Goal: Transaction & Acquisition: Download file/media

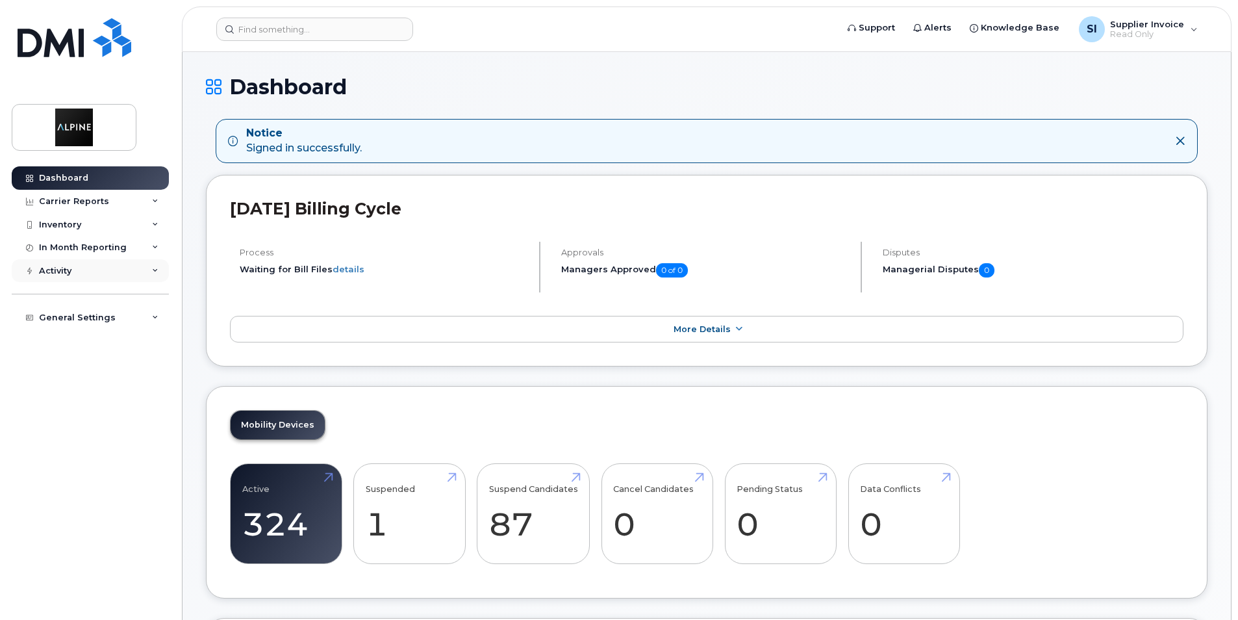
click at [157, 272] on icon at bounding box center [155, 271] width 6 height 6
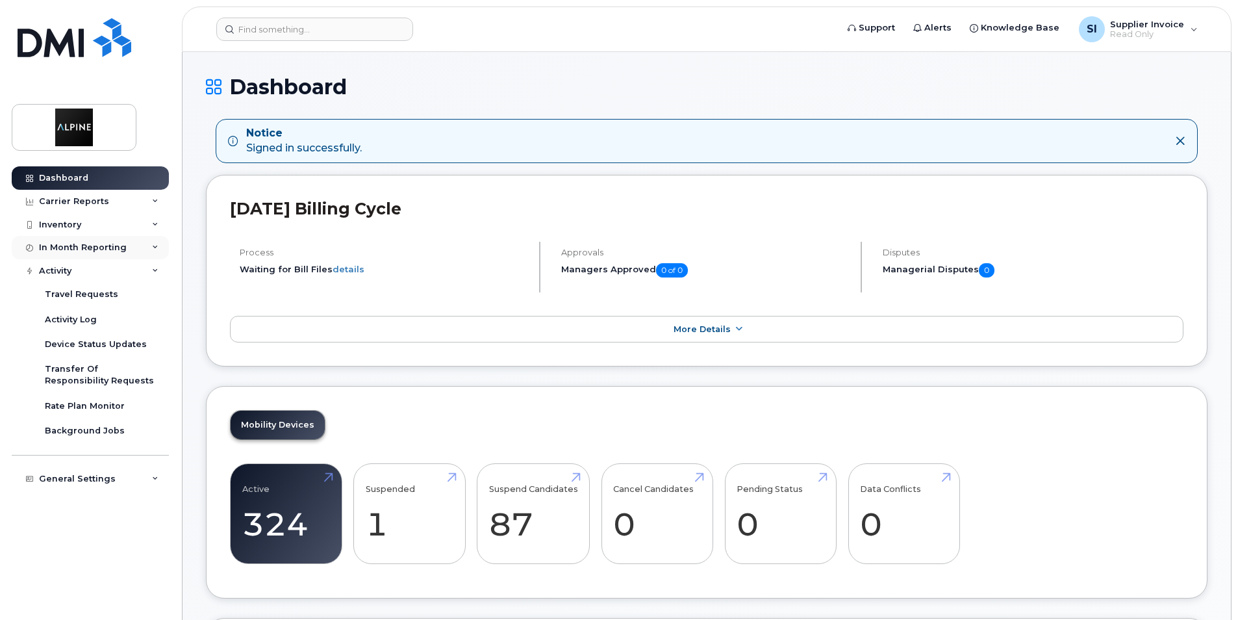
click at [157, 249] on icon at bounding box center [155, 247] width 6 height 6
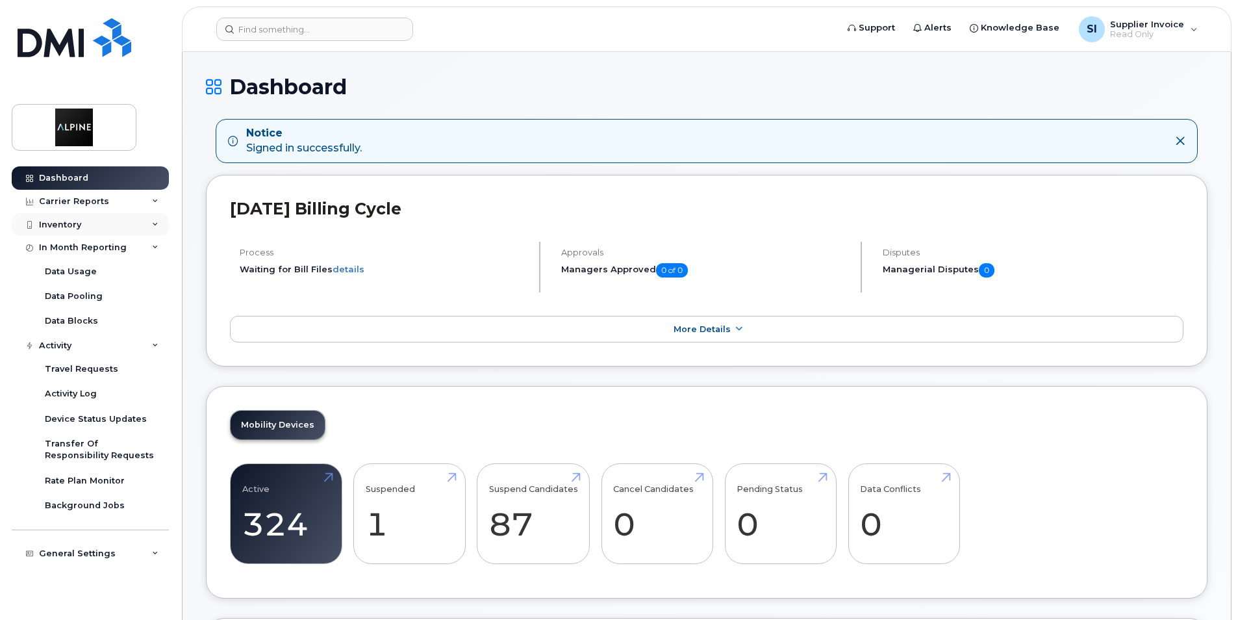
click at [155, 223] on icon at bounding box center [155, 225] width 6 height 6
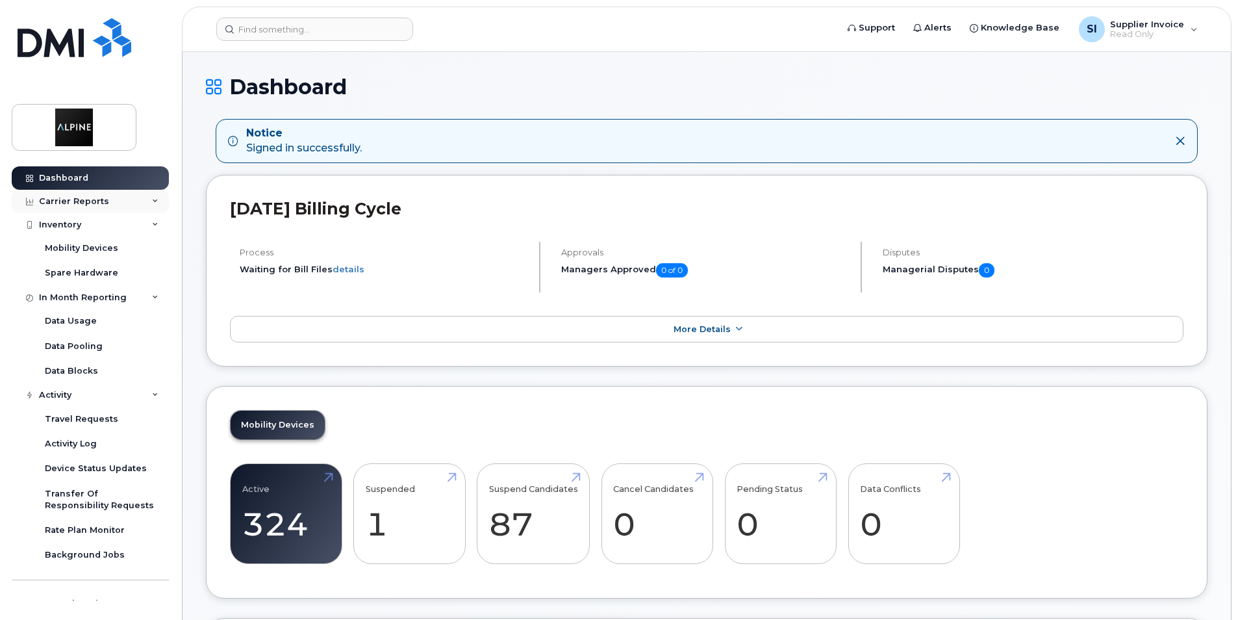
click at [152, 199] on icon at bounding box center [155, 201] width 6 height 6
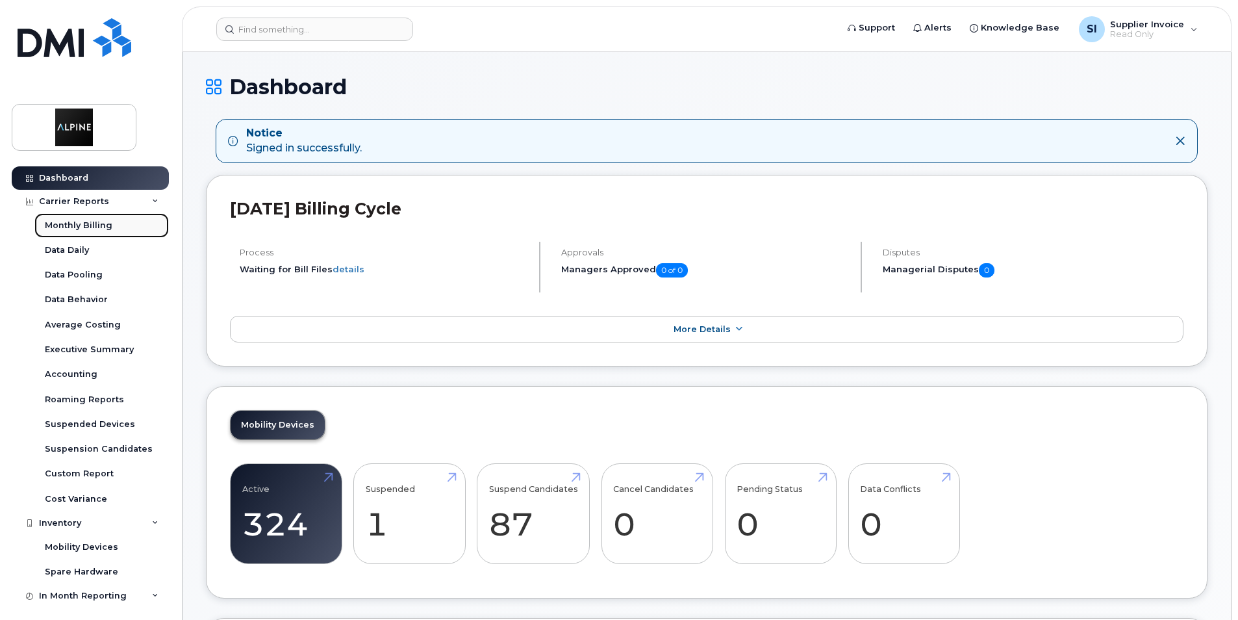
click at [90, 227] on div "Monthly Billing" at bounding box center [79, 226] width 68 height 12
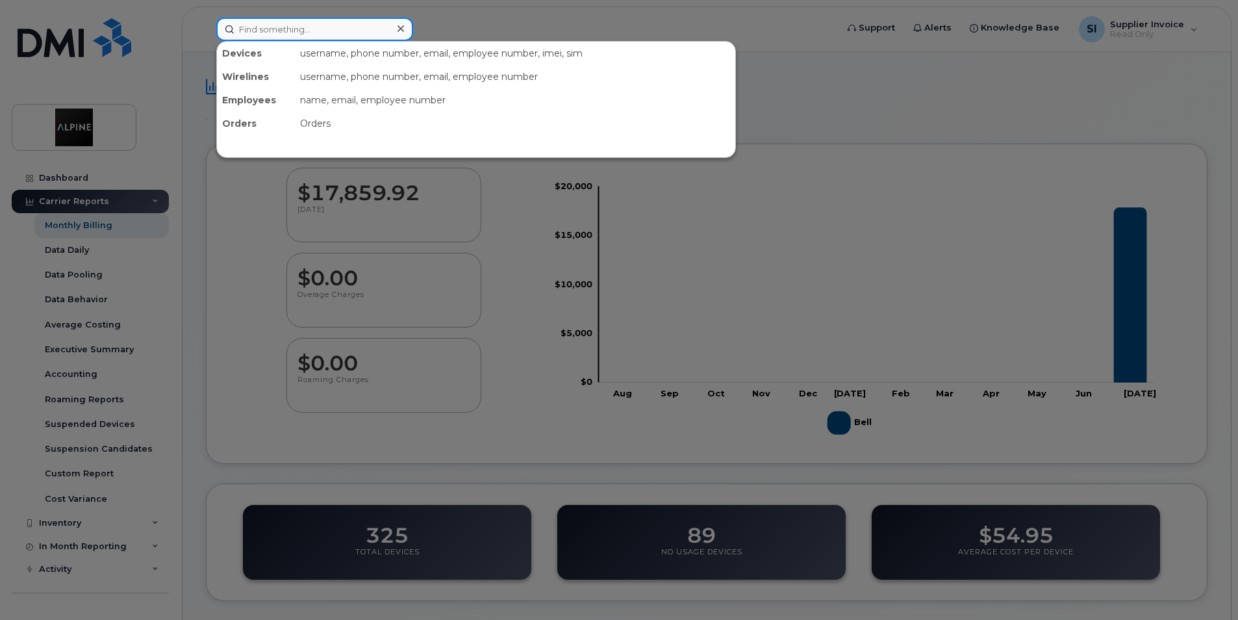
click at [255, 32] on input at bounding box center [314, 29] width 197 height 23
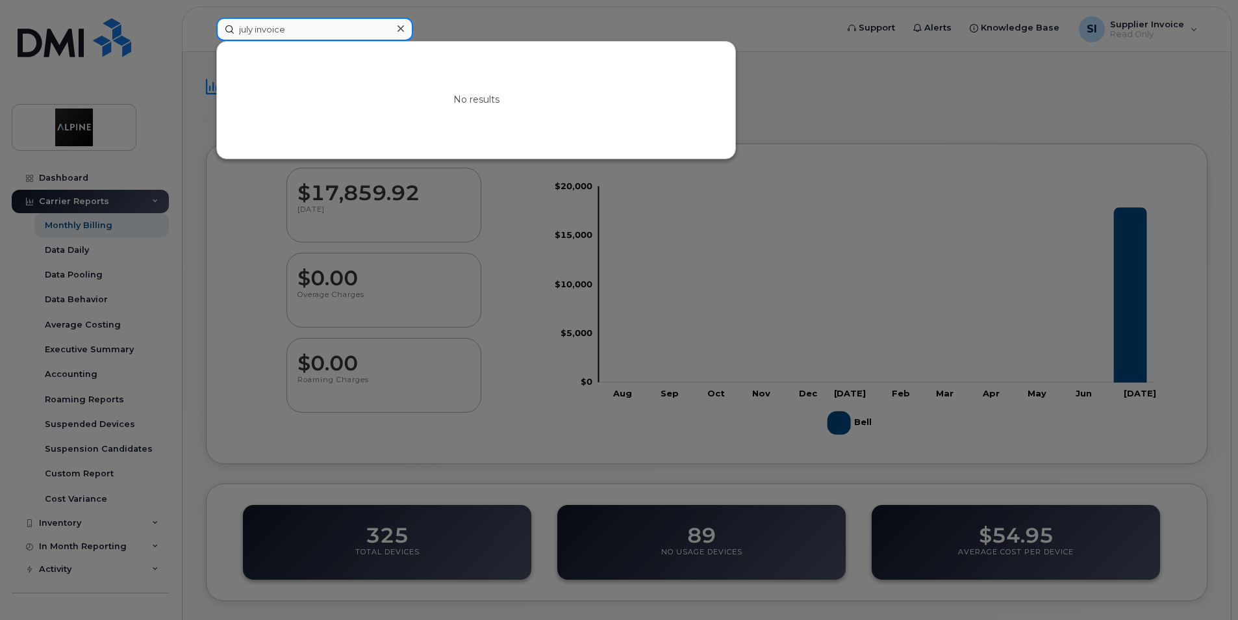
type input "july invoice"
click at [398, 28] on icon at bounding box center [401, 28] width 6 height 10
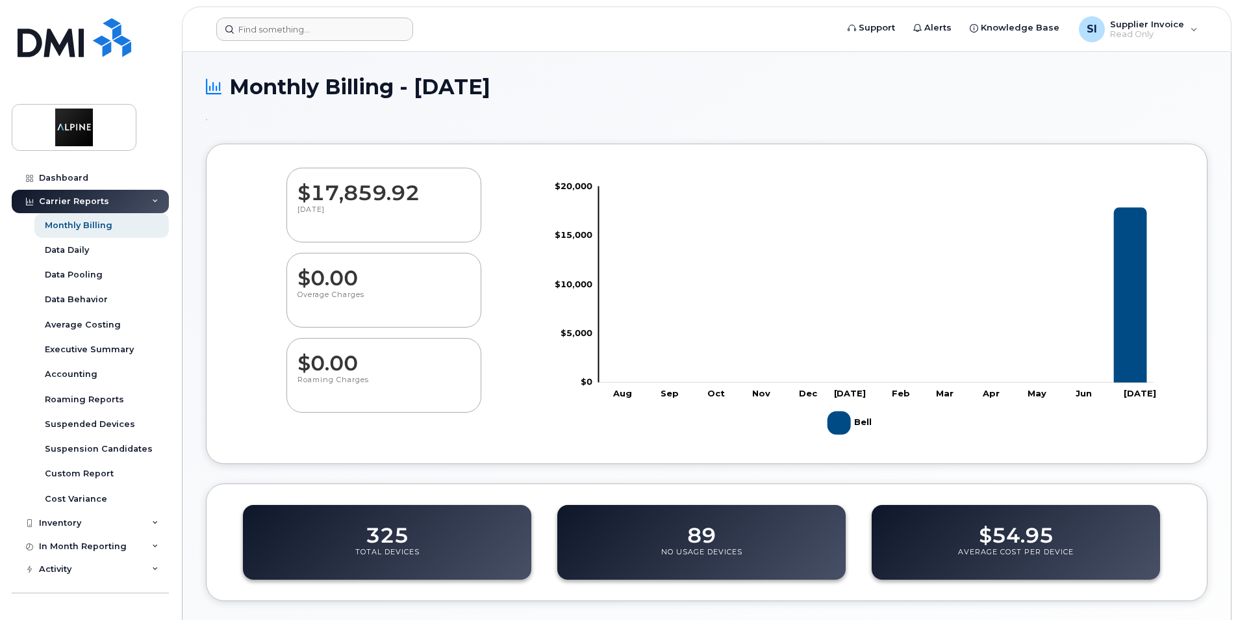
click at [357, 190] on dd "$17,859.92" at bounding box center [384, 186] width 173 height 36
click at [155, 570] on div "Activity" at bounding box center [90, 568] width 157 height 23
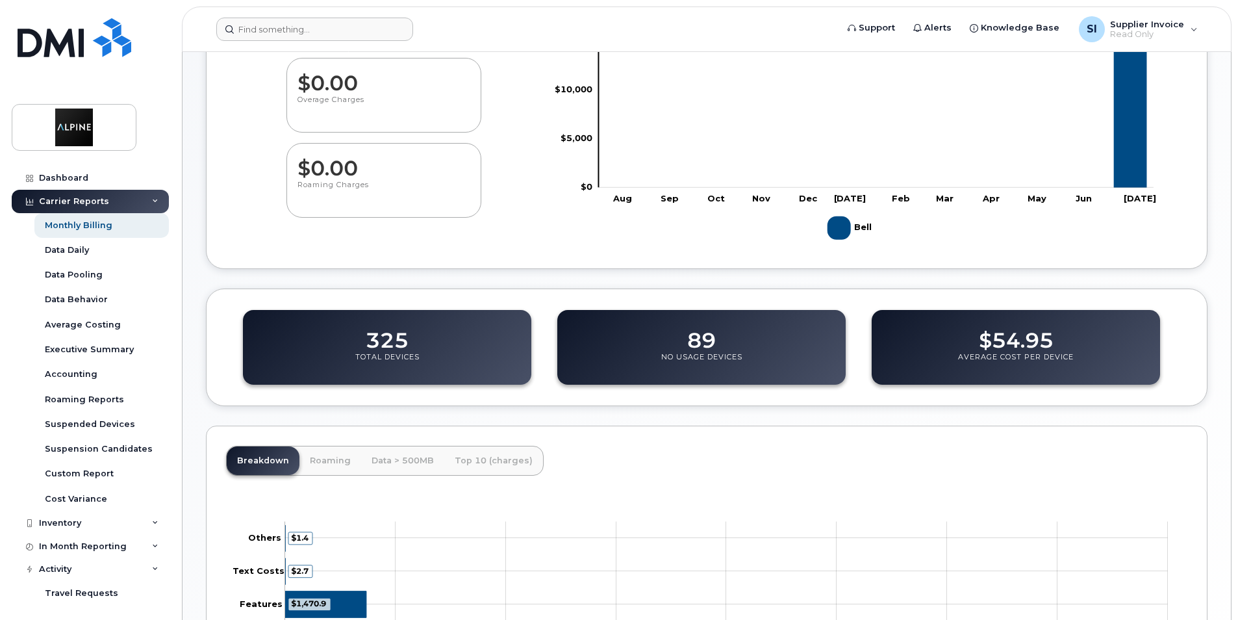
scroll to position [175, 0]
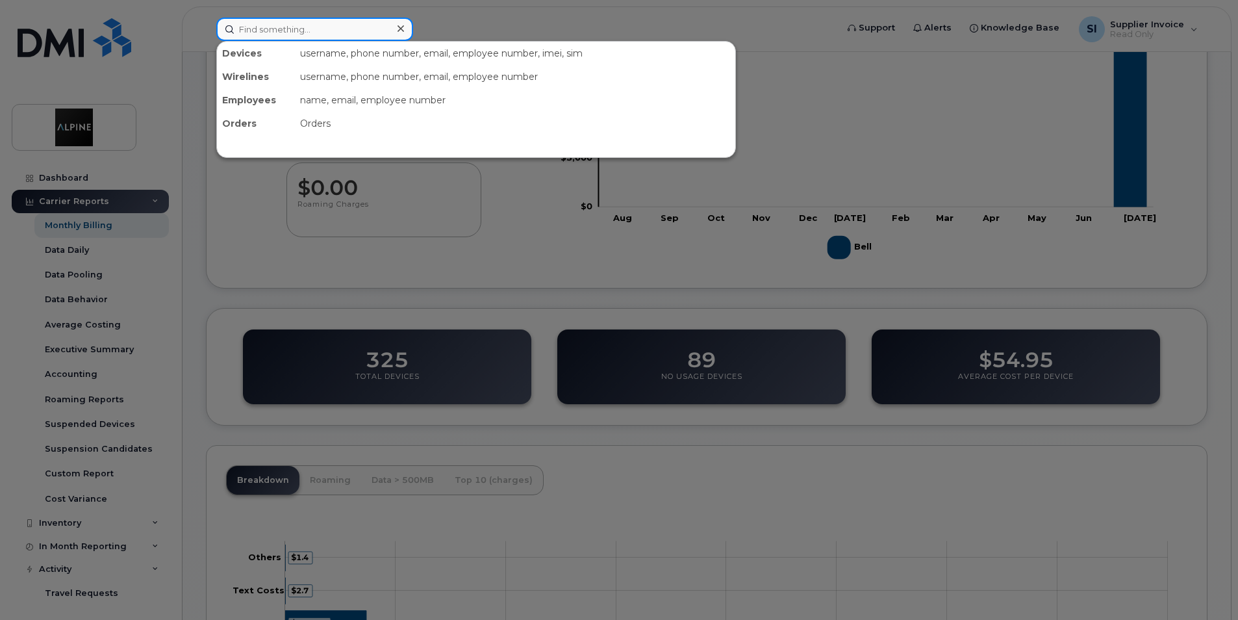
click at [252, 27] on input at bounding box center [314, 29] width 197 height 23
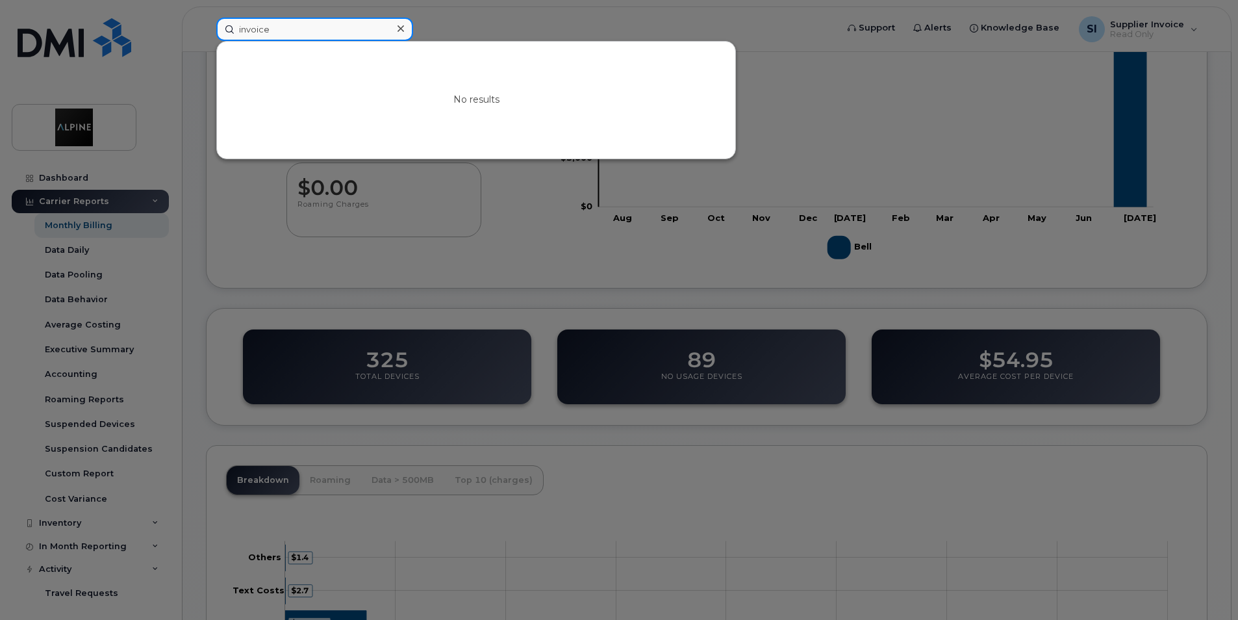
type input "invoice"
click at [650, 438] on div at bounding box center [619, 310] width 1238 height 620
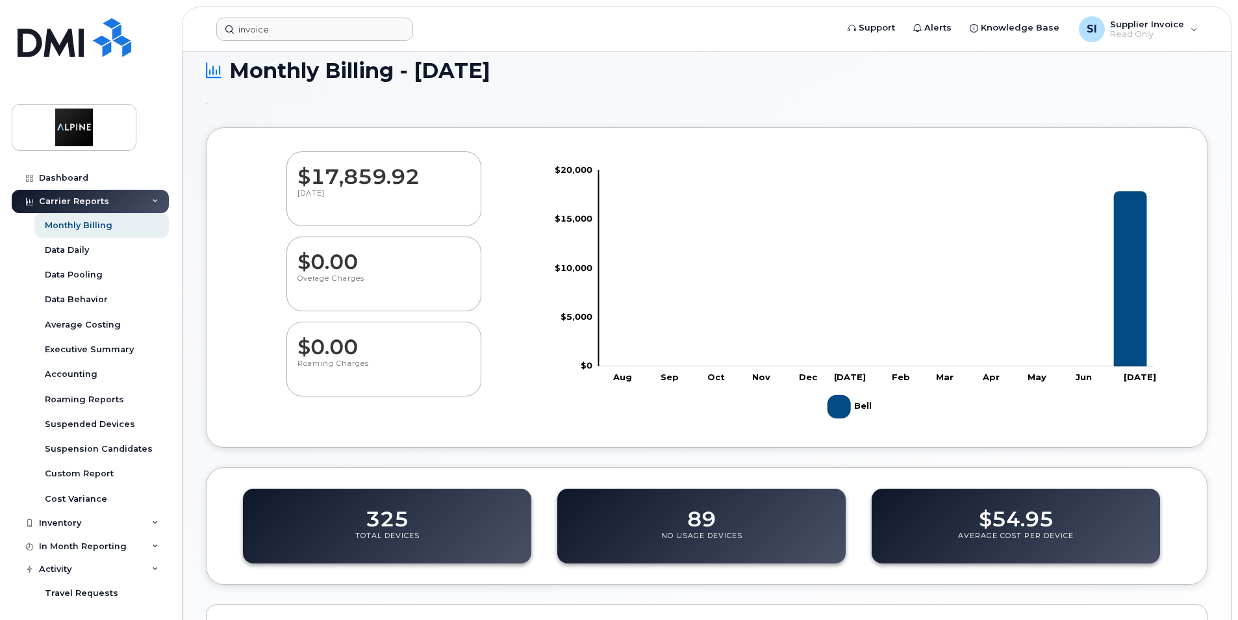
scroll to position [0, 0]
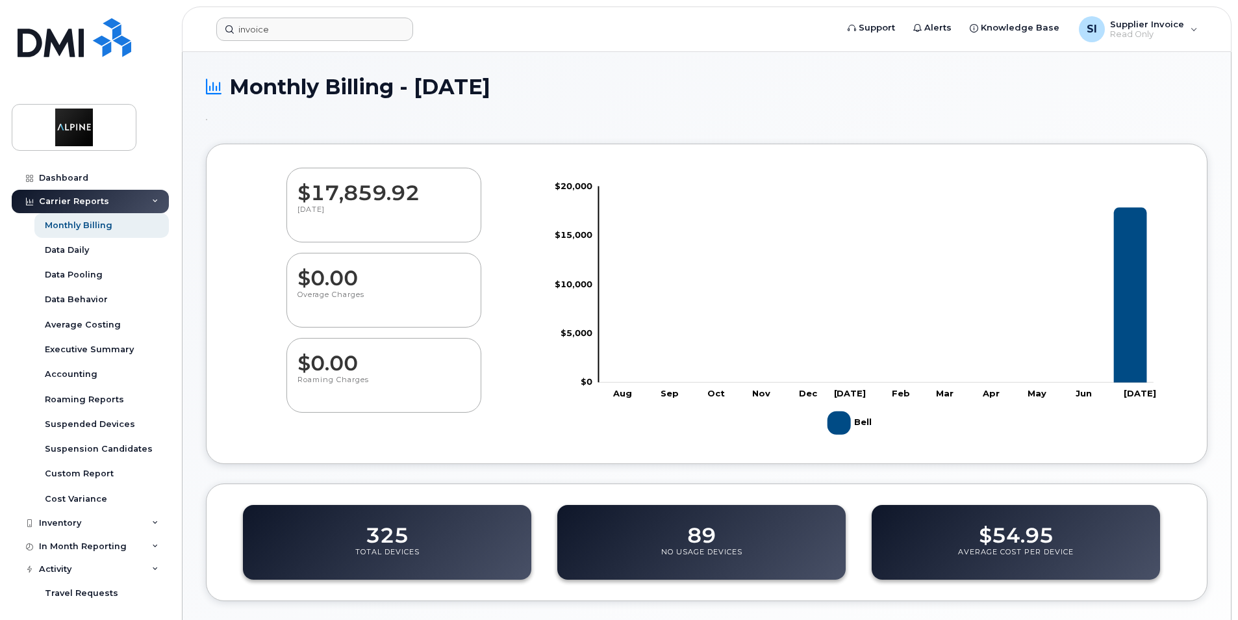
click at [325, 209] on p "[DATE]" at bounding box center [384, 216] width 173 height 23
click at [338, 190] on dd "$17,859.92" at bounding box center [384, 186] width 173 height 36
drag, startPoint x: 351, startPoint y: 197, endPoint x: 358, endPoint y: 200, distance: 7.6
click at [358, 200] on dd "$17,859.92" at bounding box center [384, 186] width 173 height 36
drag, startPoint x: 358, startPoint y: 200, endPoint x: 345, endPoint y: 201, distance: 13.1
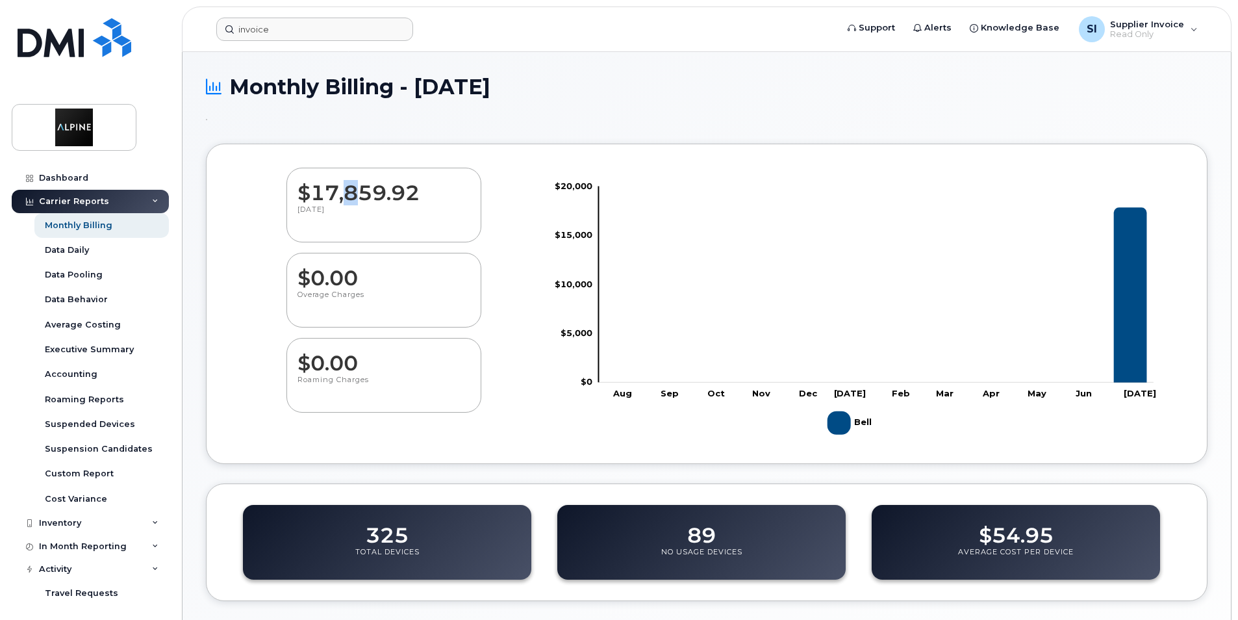
click at [345, 201] on dd "$17,859.92" at bounding box center [384, 186] width 173 height 36
click at [1188, 31] on div "SI Supplier Invoice Read Only" at bounding box center [1138, 29] width 137 height 26
click at [867, 103] on div "Monthly Billing - [DATE]" at bounding box center [707, 97] width 1002 height 44
click at [70, 220] on div "Monthly Billing" at bounding box center [79, 226] width 68 height 12
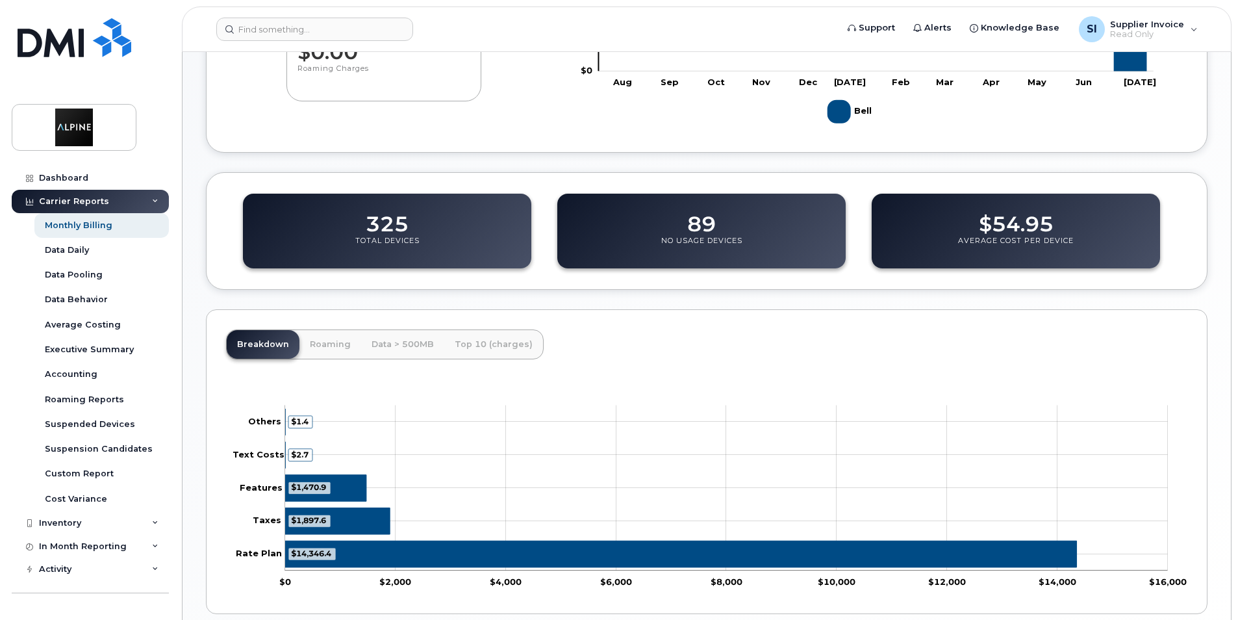
scroll to position [325, 0]
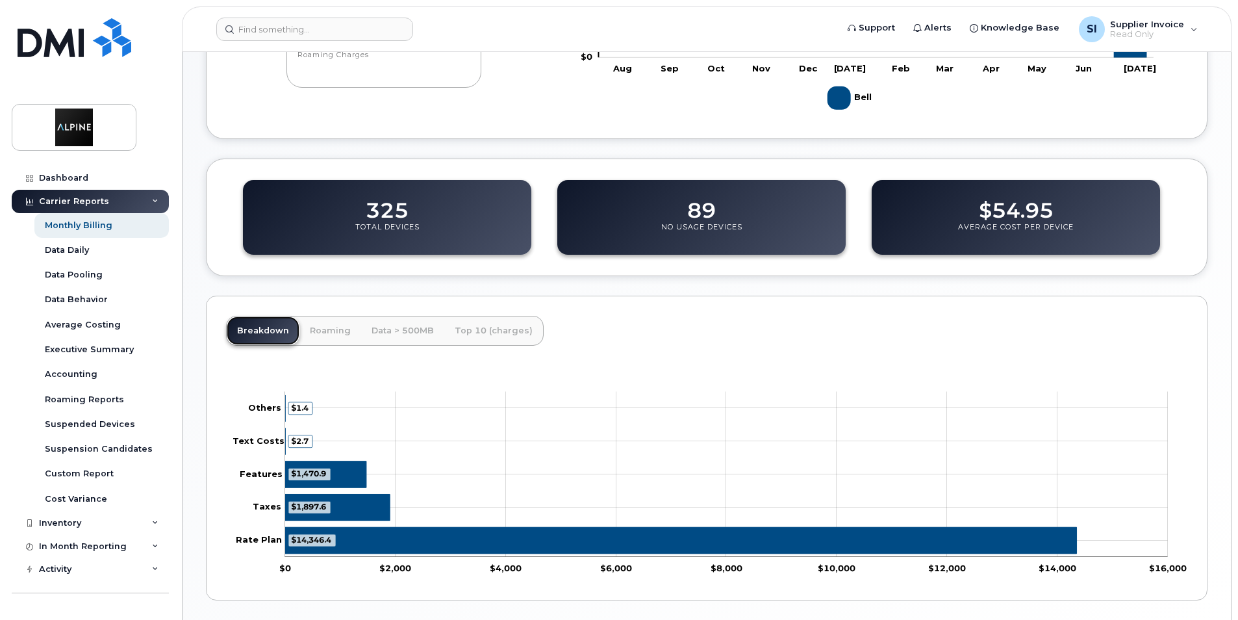
click at [261, 331] on link "Breakdown" at bounding box center [263, 330] width 73 height 29
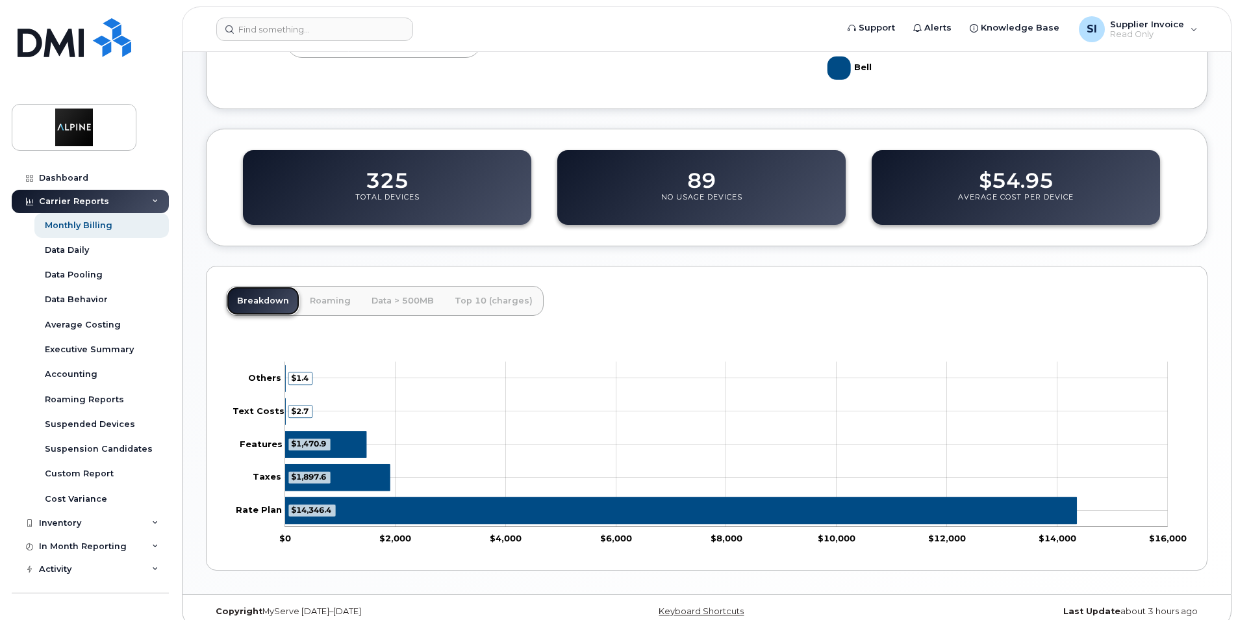
scroll to position [370, 0]
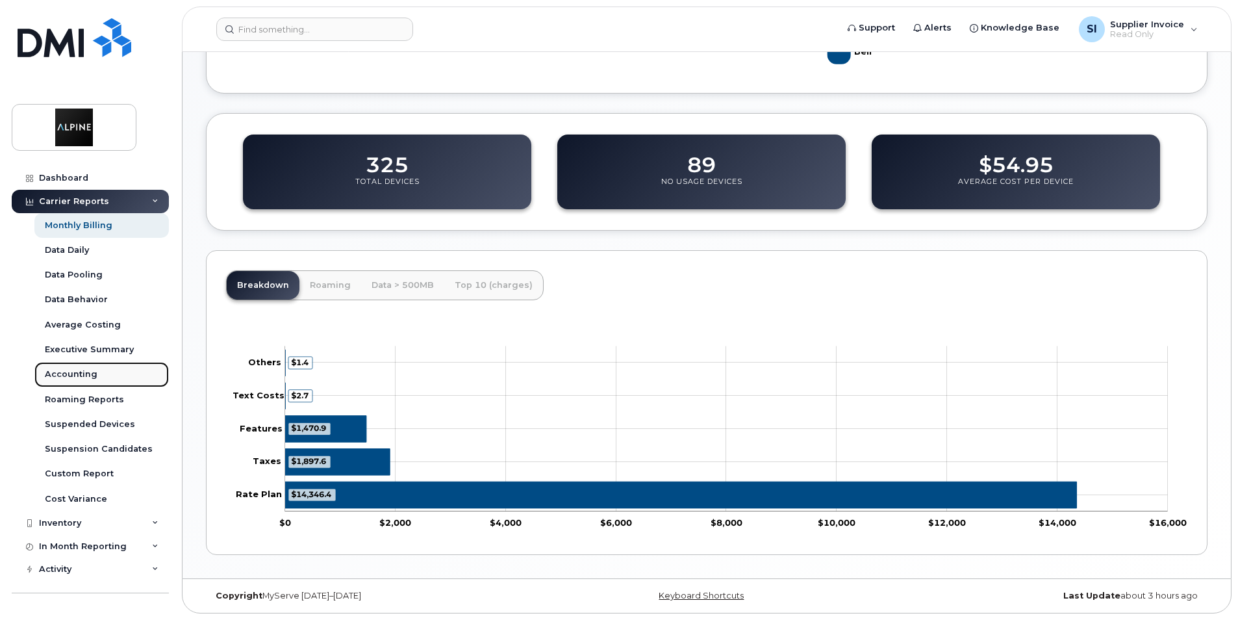
click at [73, 374] on div "Accounting" at bounding box center [71, 374] width 53 height 12
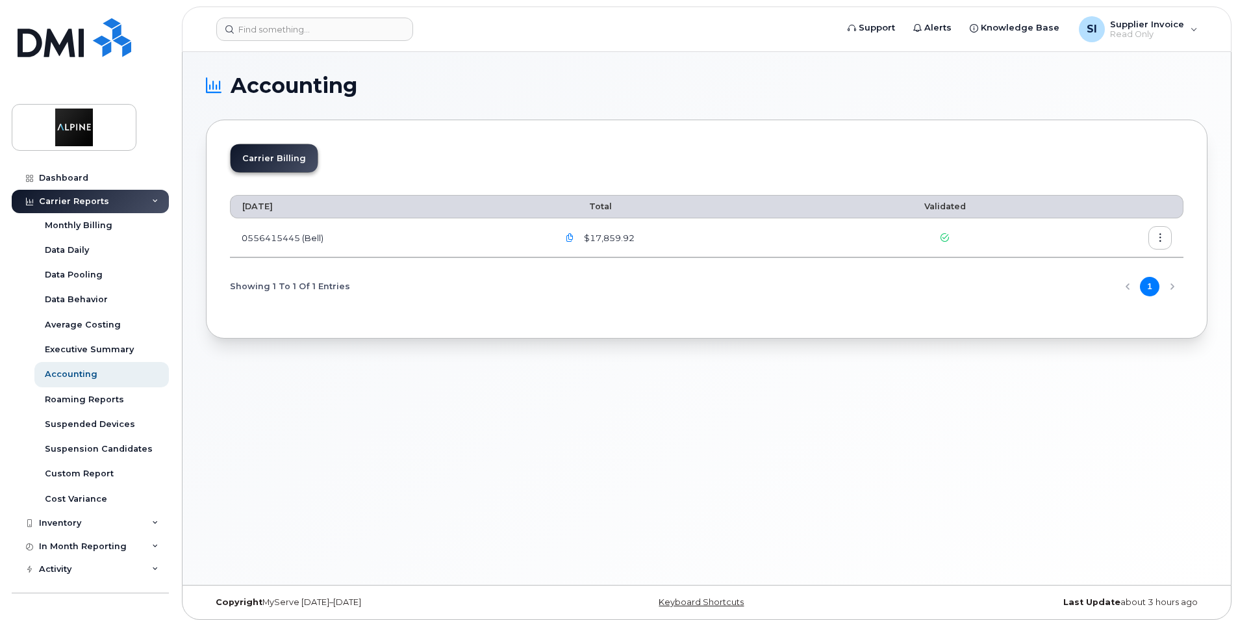
click at [280, 234] on td "0556415445 (Bell)" at bounding box center [388, 237] width 316 height 39
click at [574, 240] on icon "button" at bounding box center [570, 238] width 8 height 8
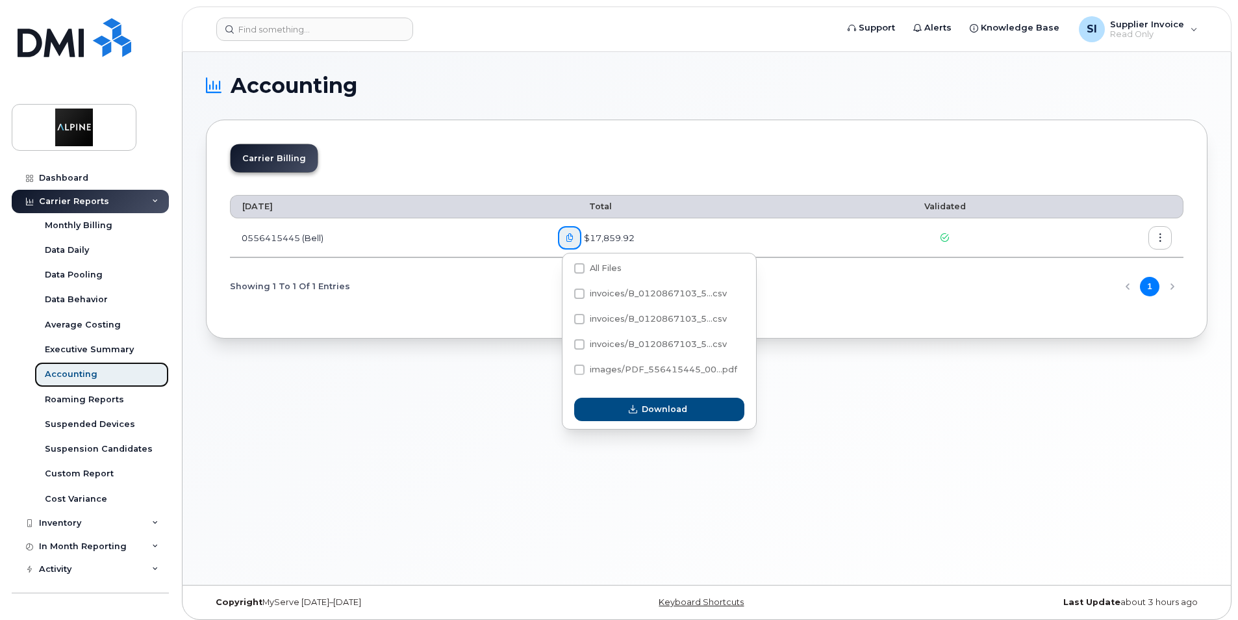
click at [79, 370] on div "Accounting" at bounding box center [71, 374] width 53 height 12
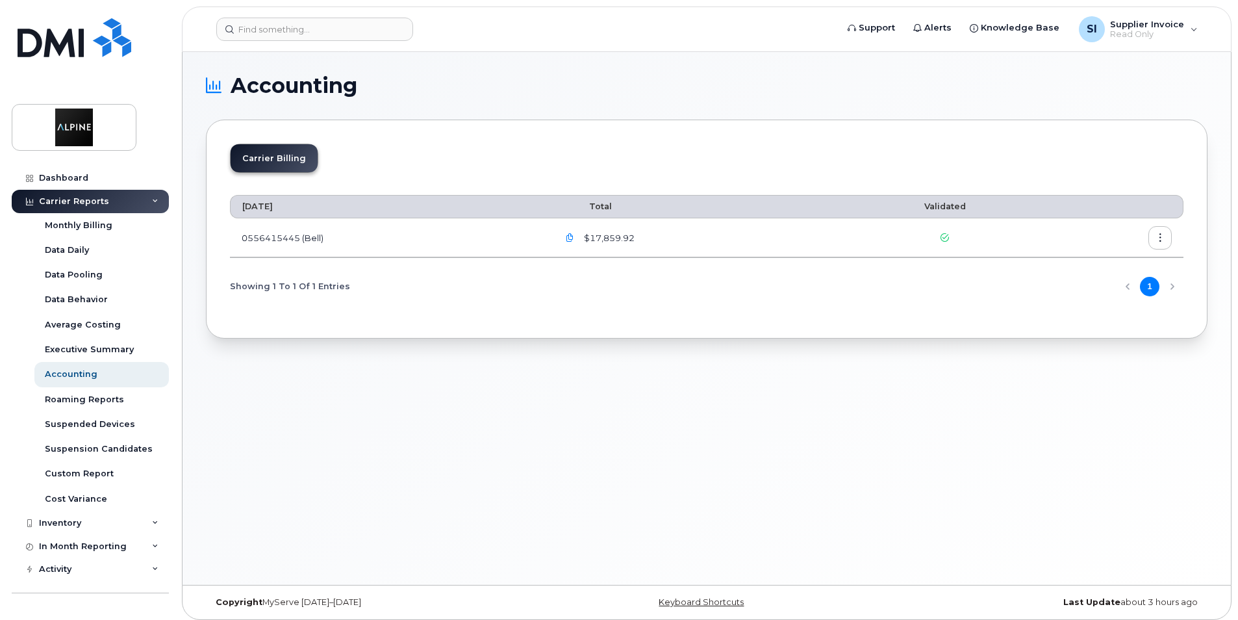
click at [574, 236] on icon "button" at bounding box center [570, 238] width 8 height 8
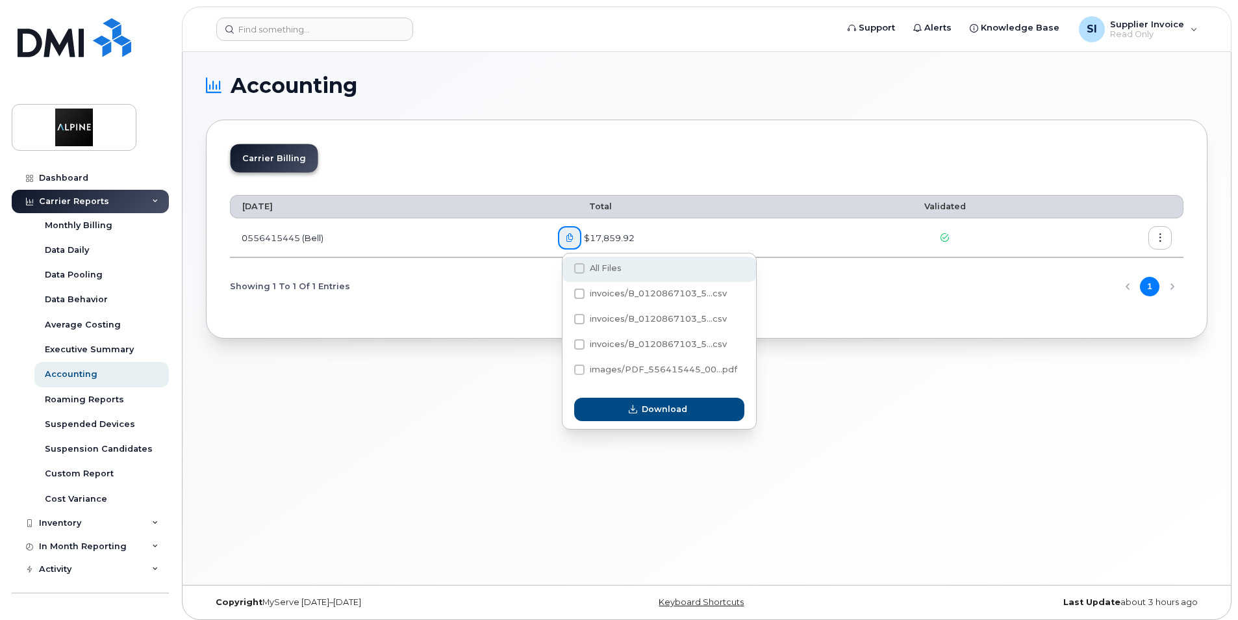
click at [574, 268] on span at bounding box center [579, 268] width 10 height 10
click at [565, 268] on input "All Files" at bounding box center [562, 269] width 6 height 6
checkbox input "true"
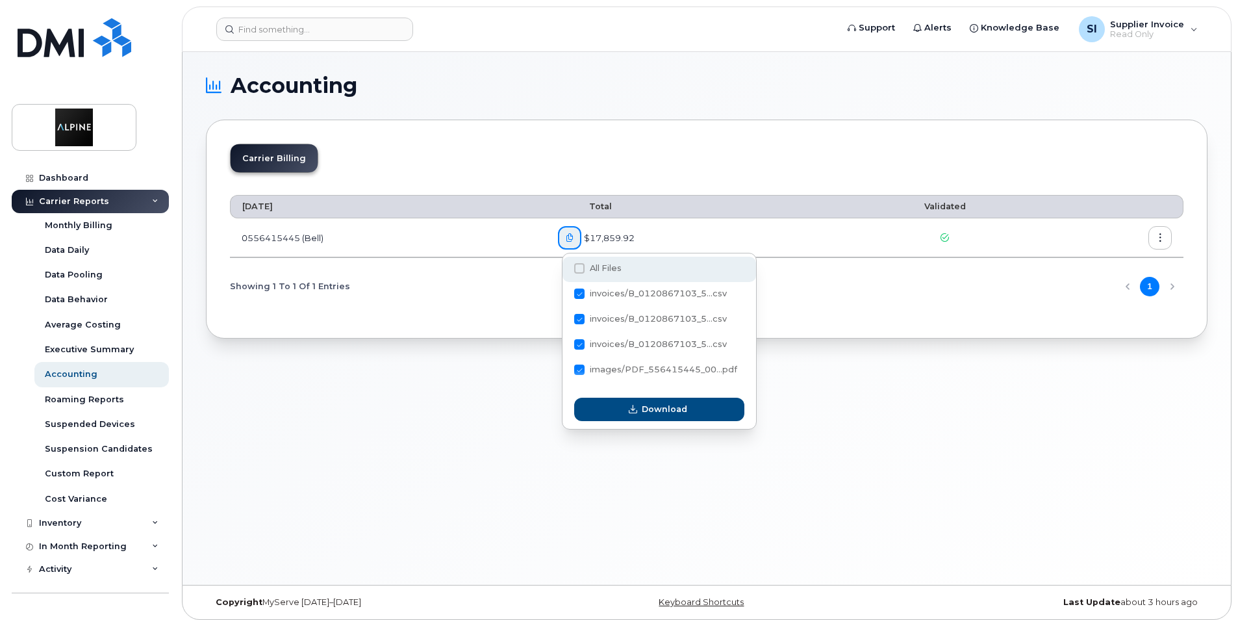
checkbox input "true"
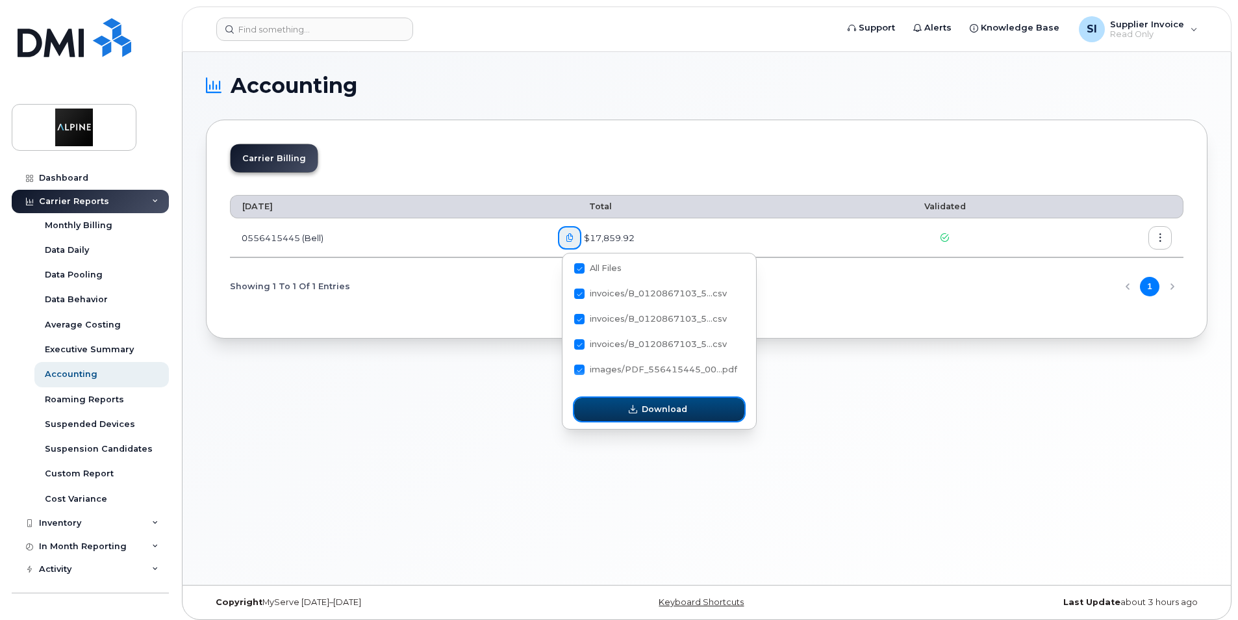
click at [644, 411] on span "Download" at bounding box center [664, 409] width 45 height 12
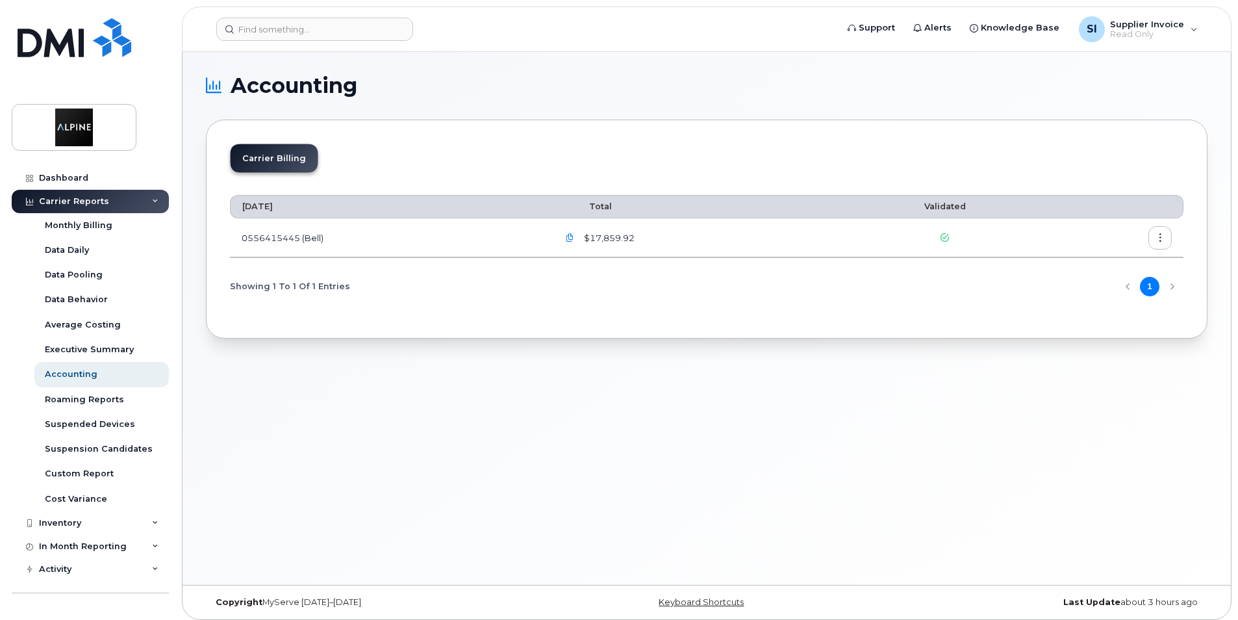
scroll to position [6, 0]
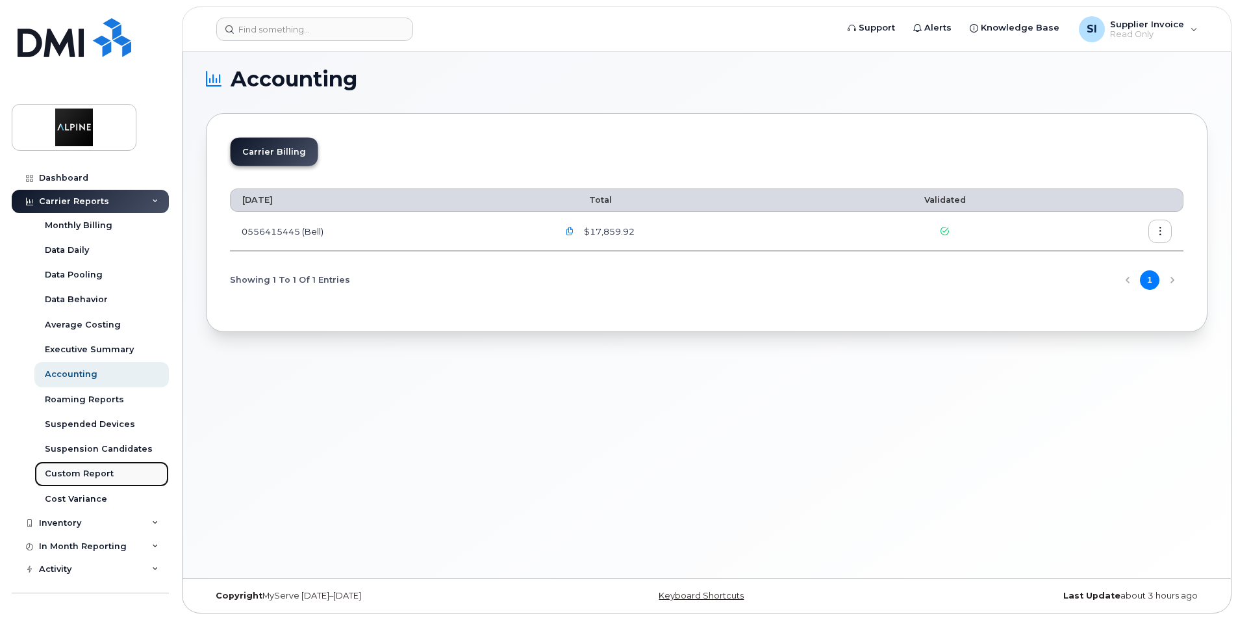
click at [84, 471] on div "Custom Report" at bounding box center [79, 474] width 69 height 12
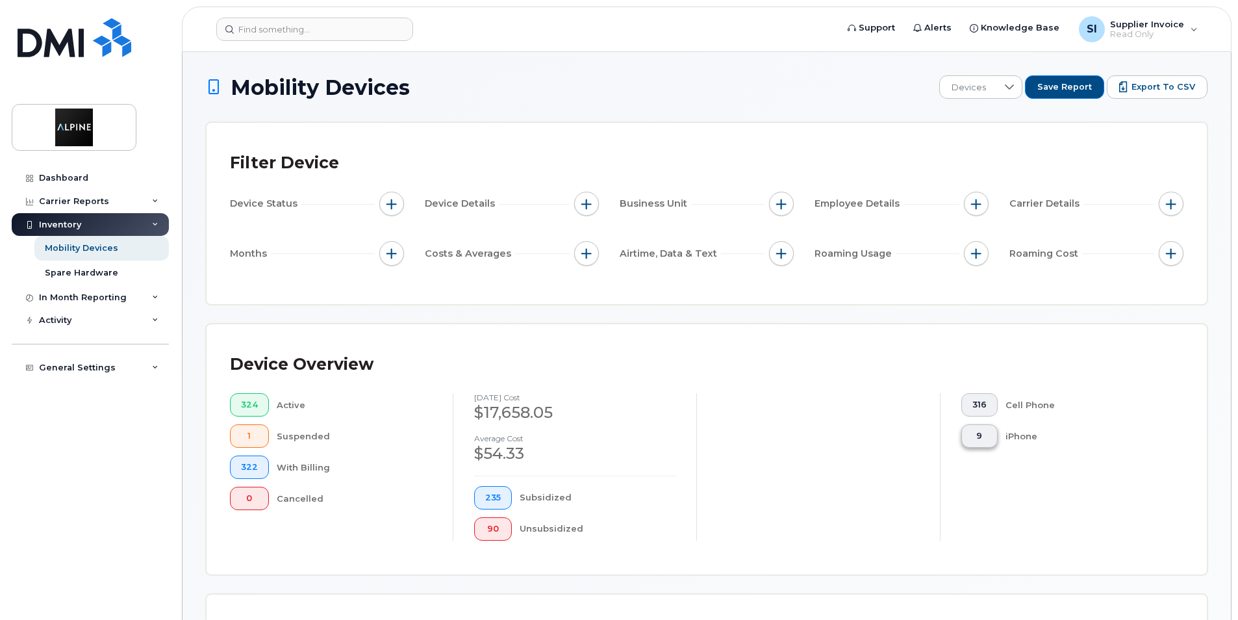
click at [983, 435] on span "9" at bounding box center [979, 436] width 14 height 10
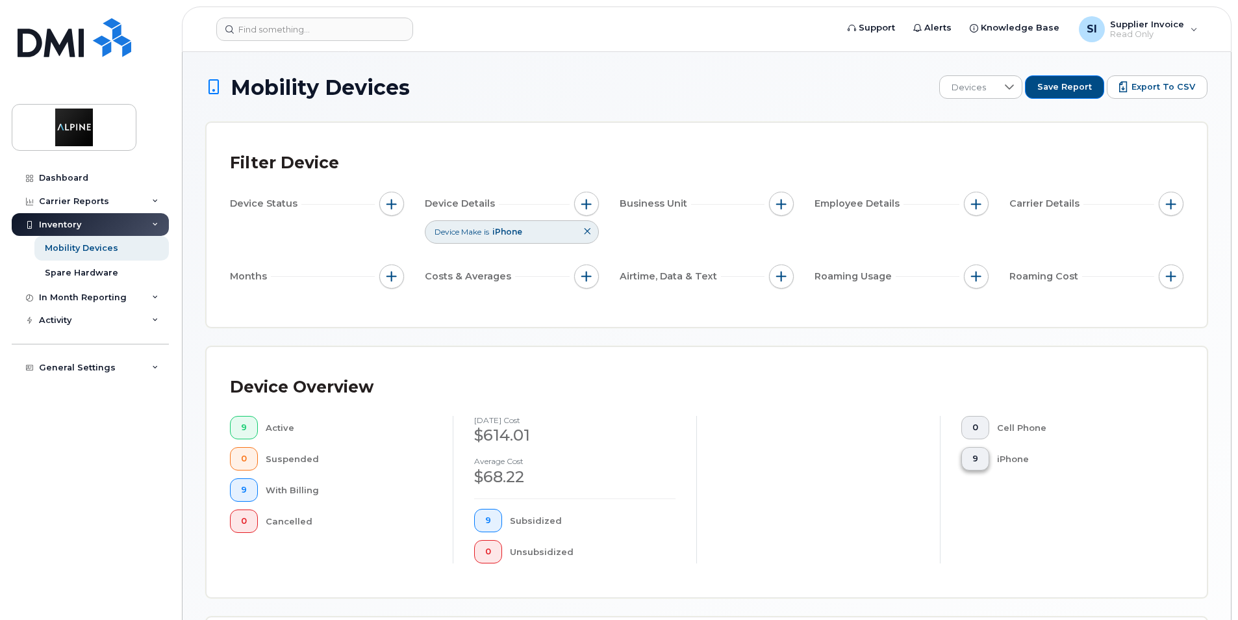
click at [969, 459] on button "9" at bounding box center [975, 458] width 28 height 23
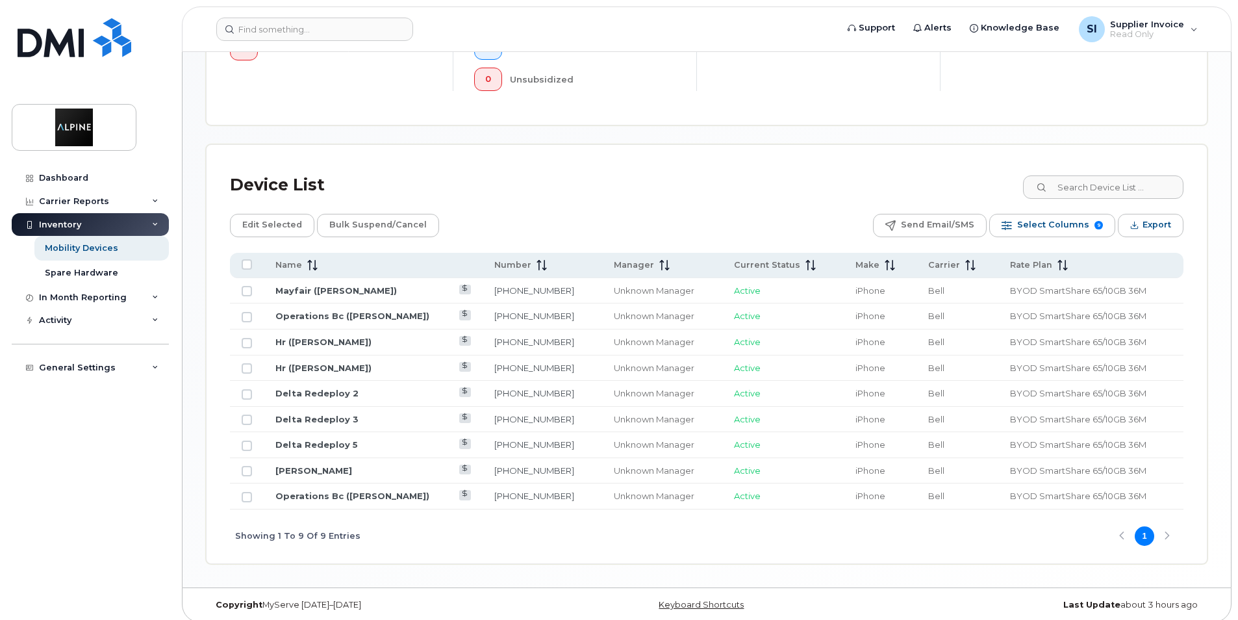
scroll to position [481, 0]
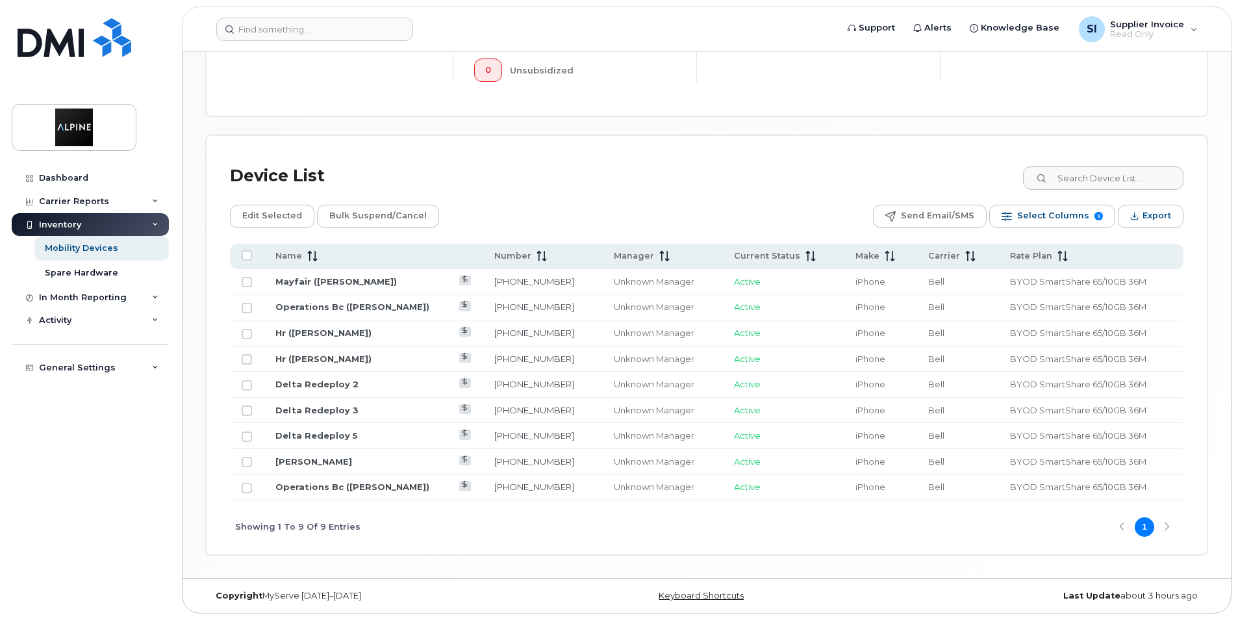
click at [1166, 524] on div "Showing 1 To 9 Of 9 Entries 1" at bounding box center [707, 527] width 954 height 54
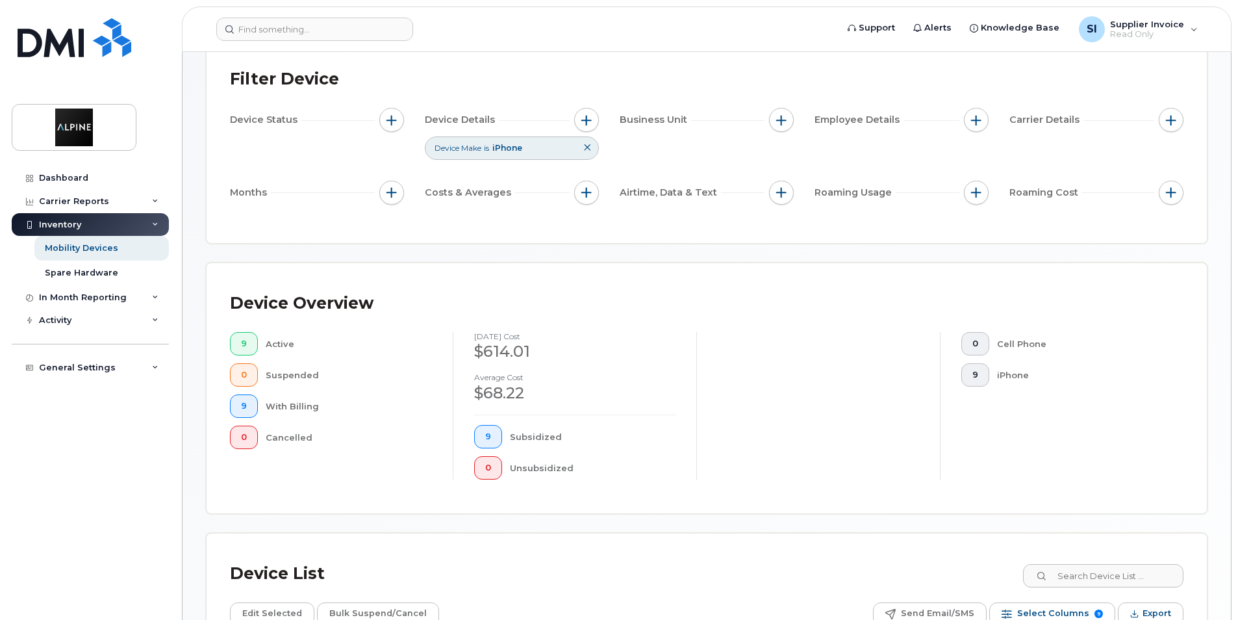
scroll to position [0, 0]
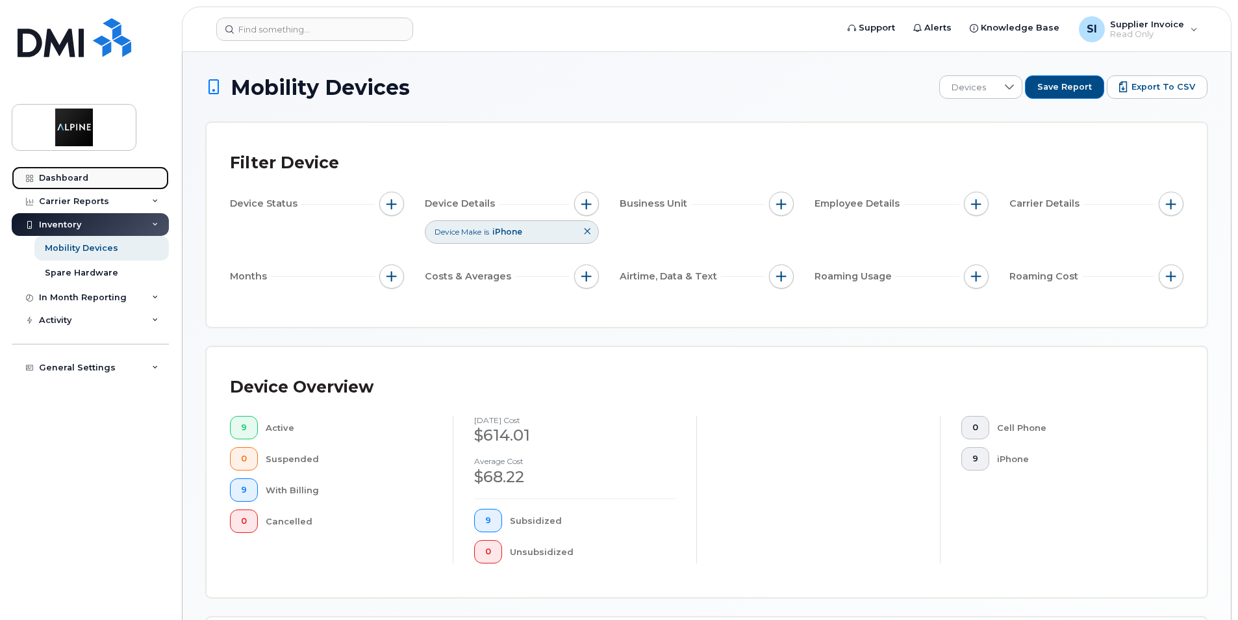
click at [72, 178] on div "Dashboard" at bounding box center [63, 178] width 49 height 10
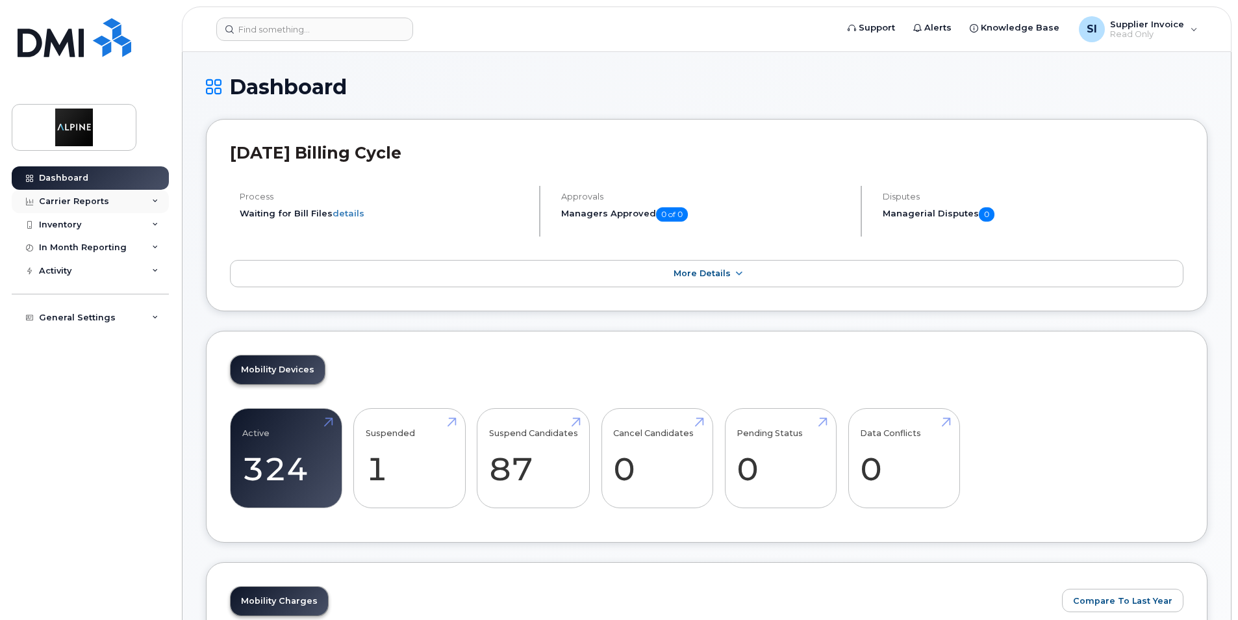
click at [155, 202] on icon at bounding box center [155, 201] width 6 height 6
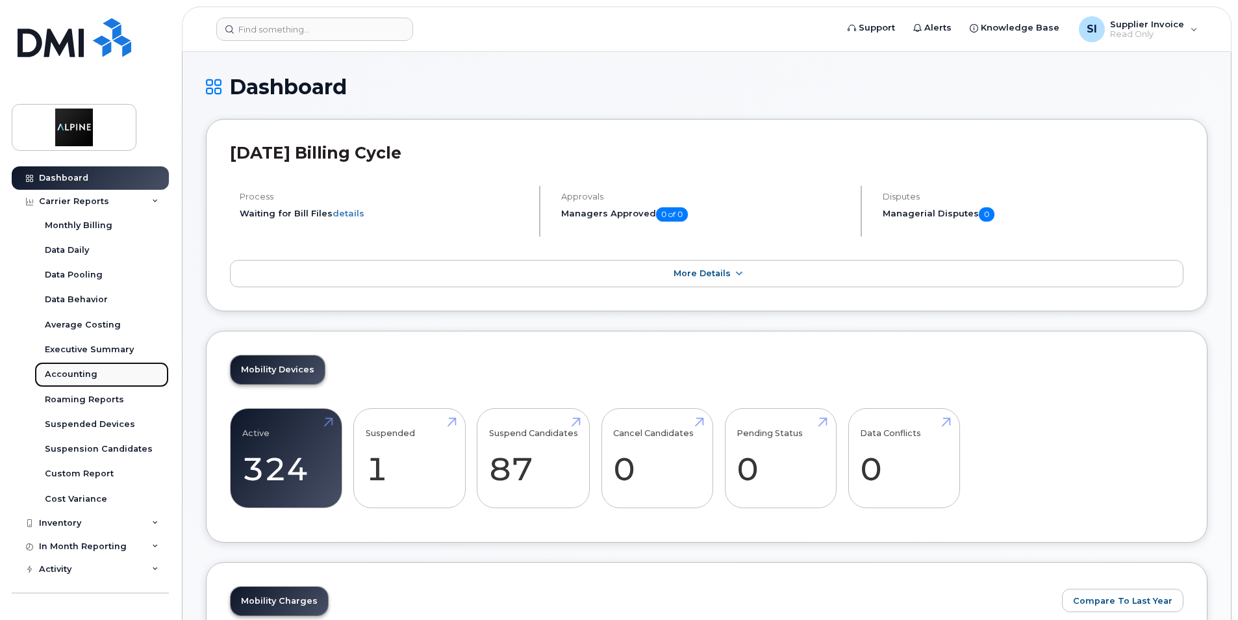
click at [71, 372] on div "Accounting" at bounding box center [71, 374] width 53 height 12
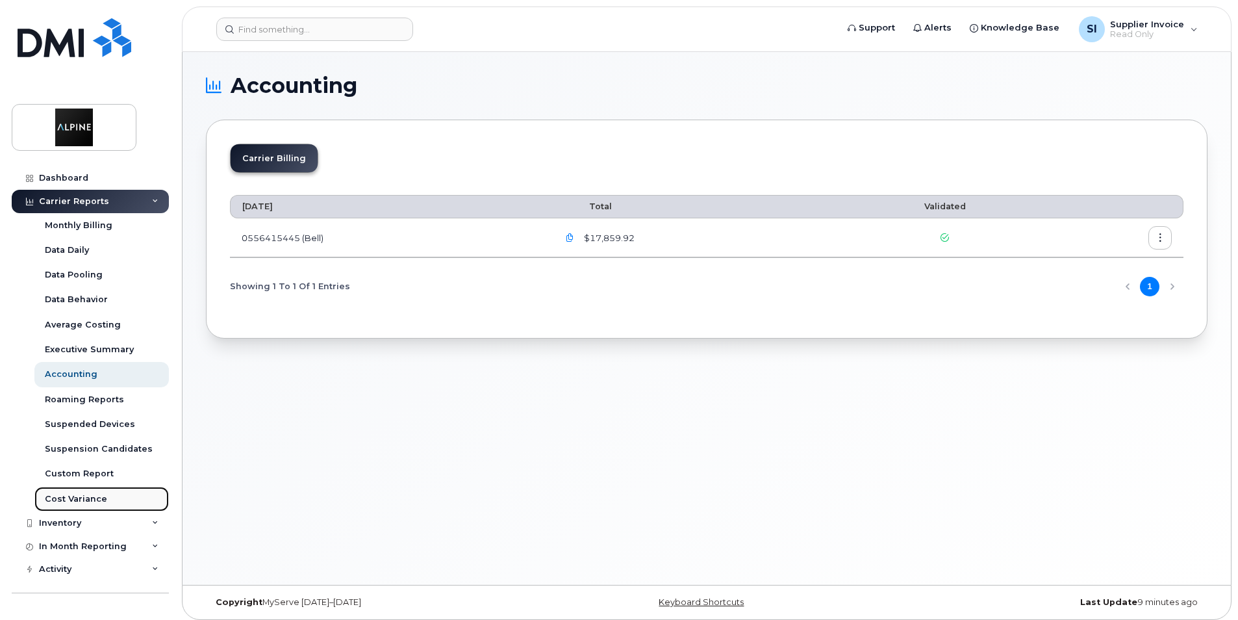
click at [84, 499] on div "Cost Variance" at bounding box center [76, 499] width 62 height 12
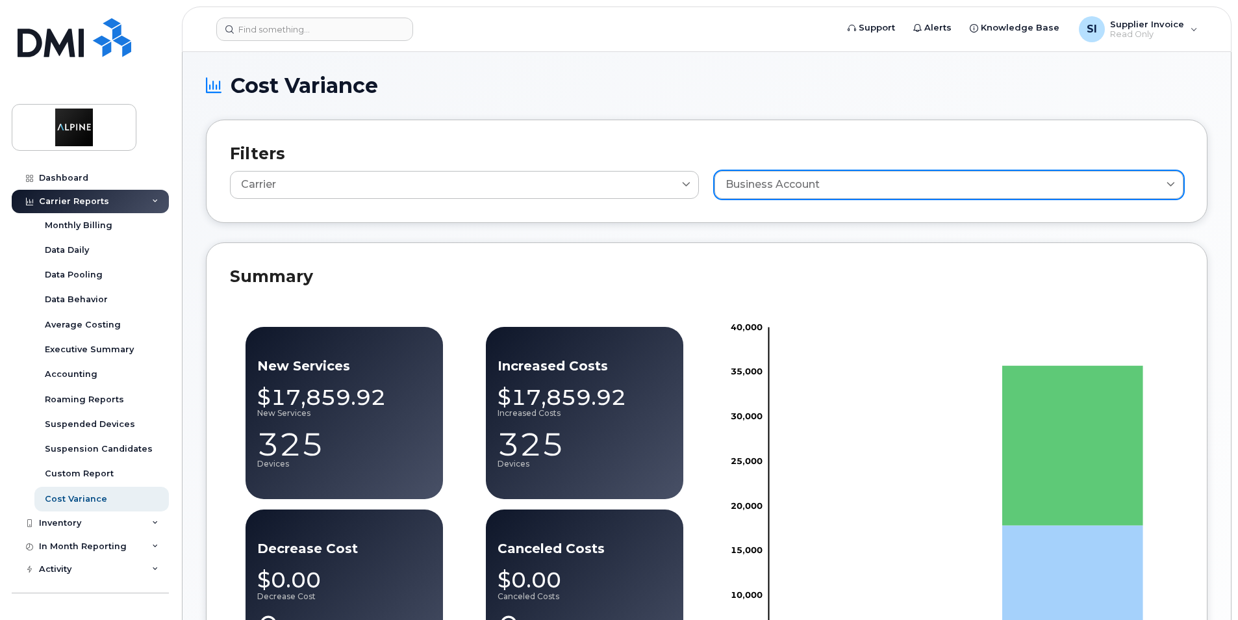
click at [1170, 186] on icon at bounding box center [1171, 185] width 8 height 8
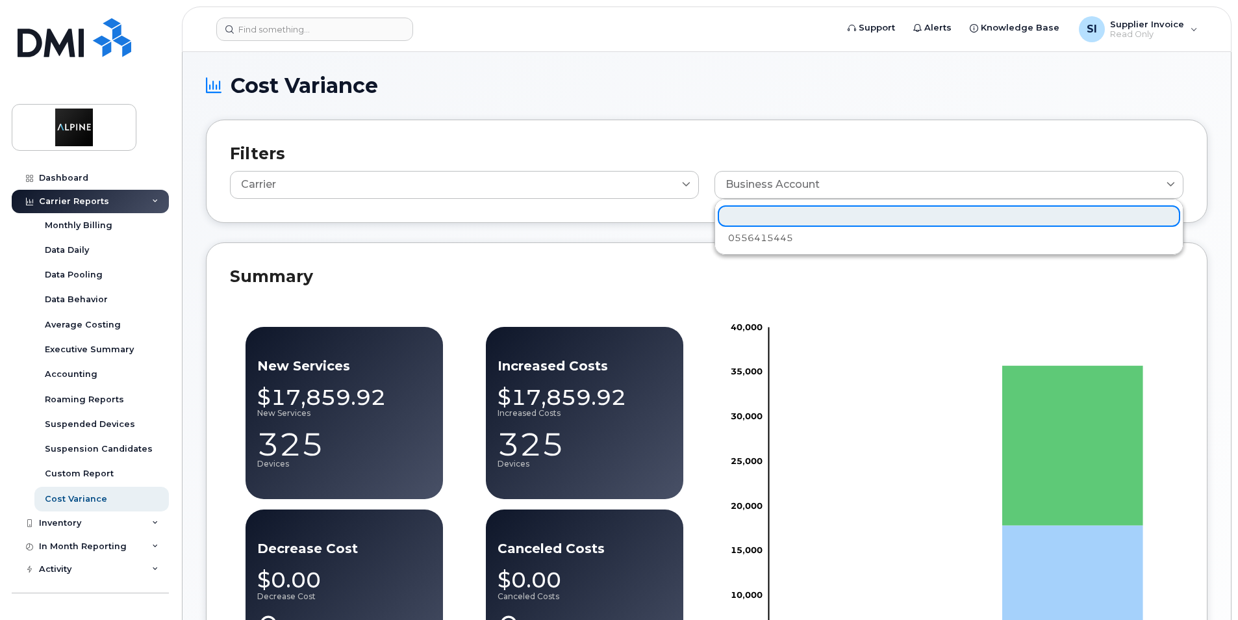
click at [420, 266] on h2 "Summary" at bounding box center [707, 275] width 954 height 19
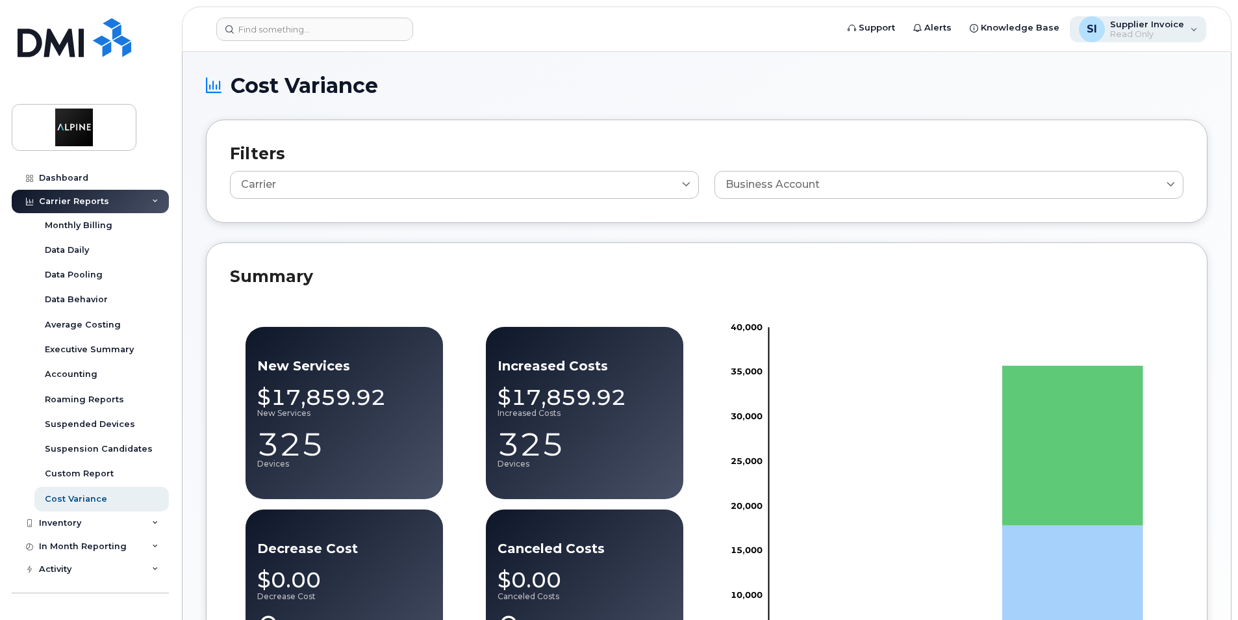
click at [1201, 30] on div "SI Supplier Invoice Read Only" at bounding box center [1138, 29] width 137 height 26
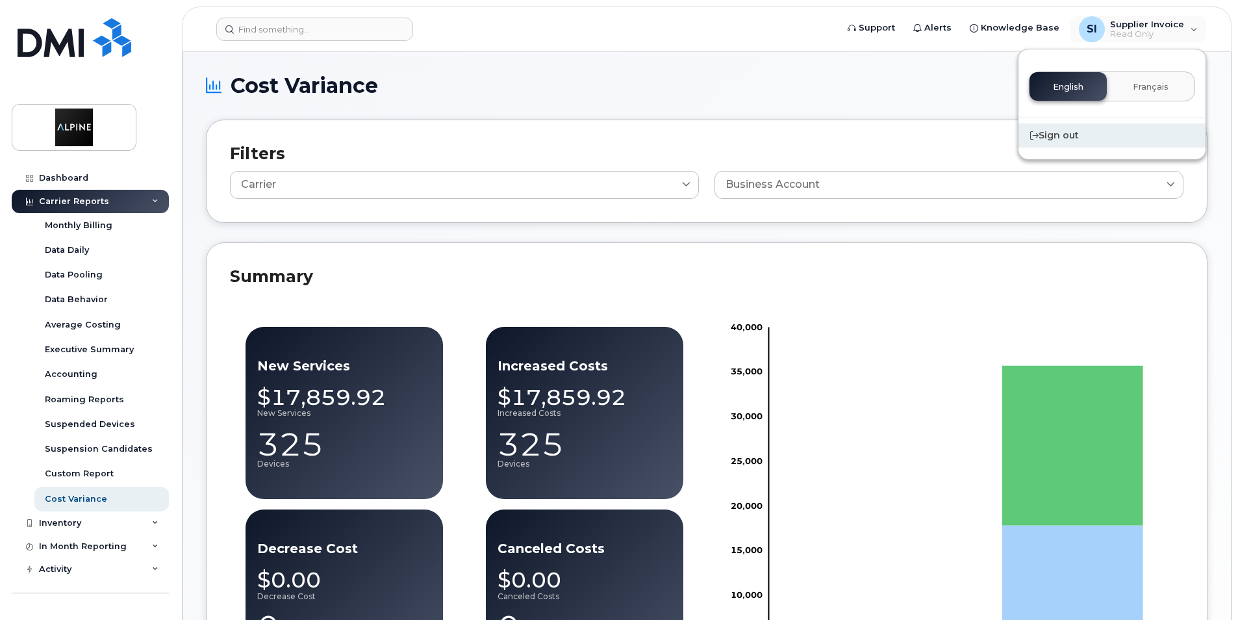
click at [1064, 134] on div "Sign out" at bounding box center [1112, 135] width 187 height 24
